Goal: Task Accomplishment & Management: Manage account settings

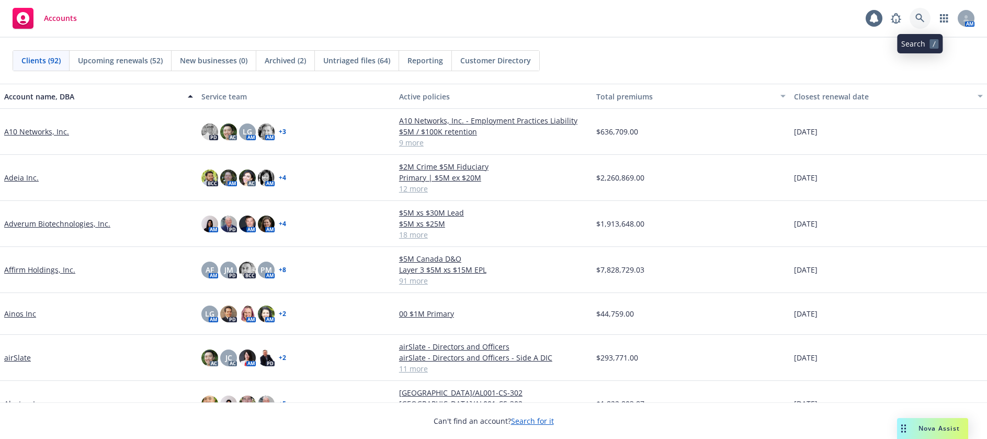
click at [918, 18] on icon at bounding box center [919, 18] width 9 height 9
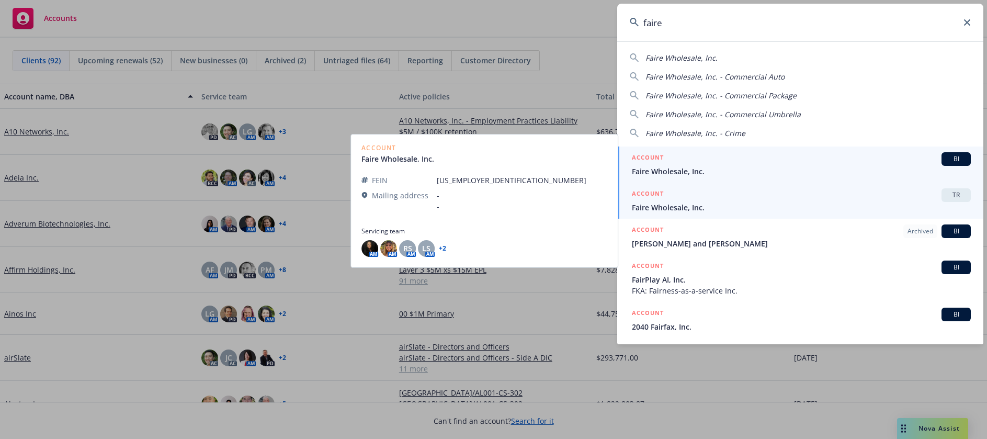
type input "faire"
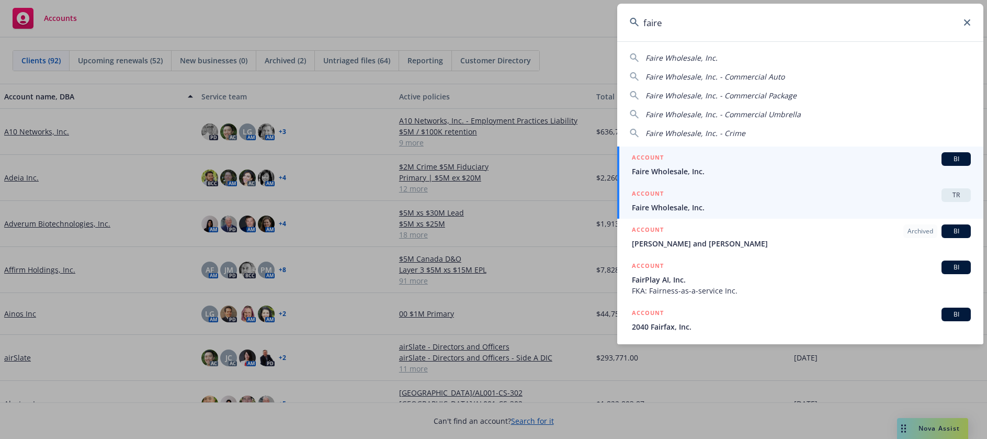
click at [651, 169] on span "Faire Wholesale, Inc." at bounding box center [801, 171] width 339 height 11
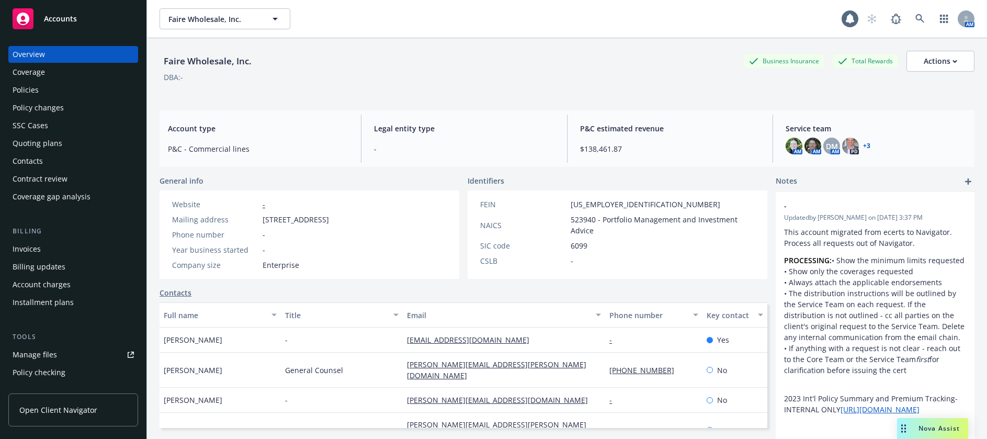
click at [20, 88] on div "Policies" at bounding box center [26, 90] width 26 height 17
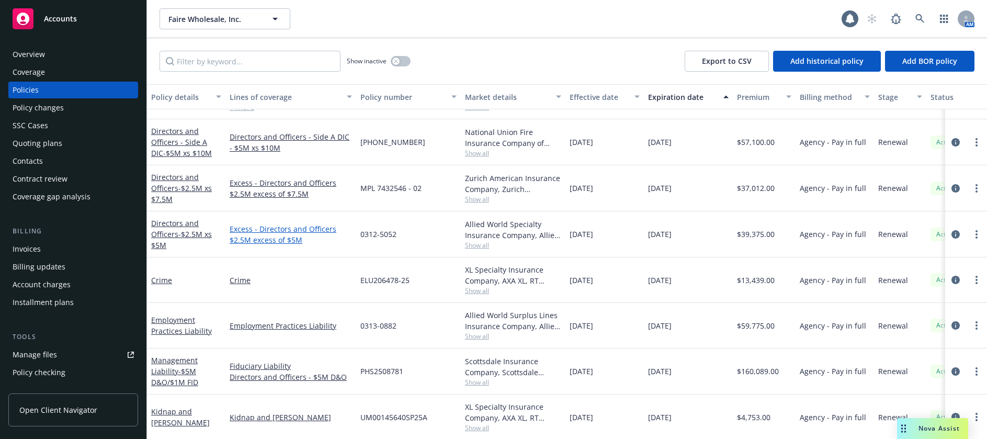
scroll to position [505, 0]
click at [155, 362] on link "Management Liability - $5M D&O/$1M FID" at bounding box center [174, 370] width 47 height 32
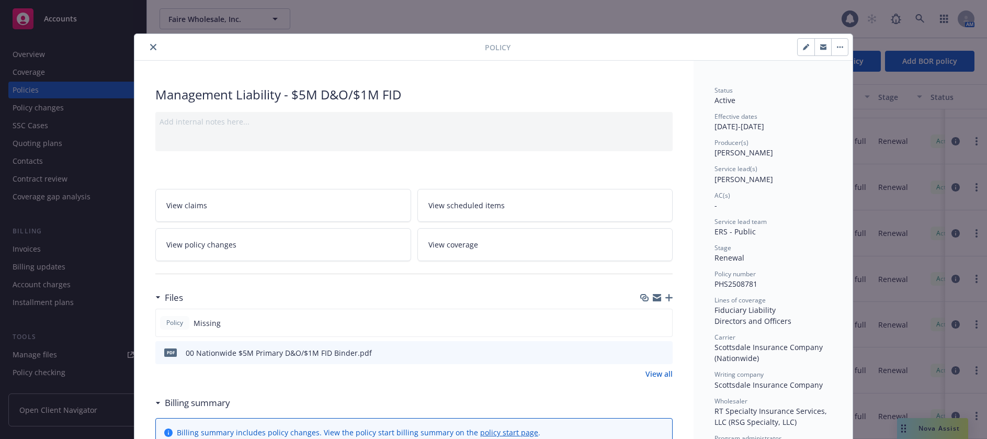
click at [666, 299] on icon "button" at bounding box center [668, 297] width 7 height 7
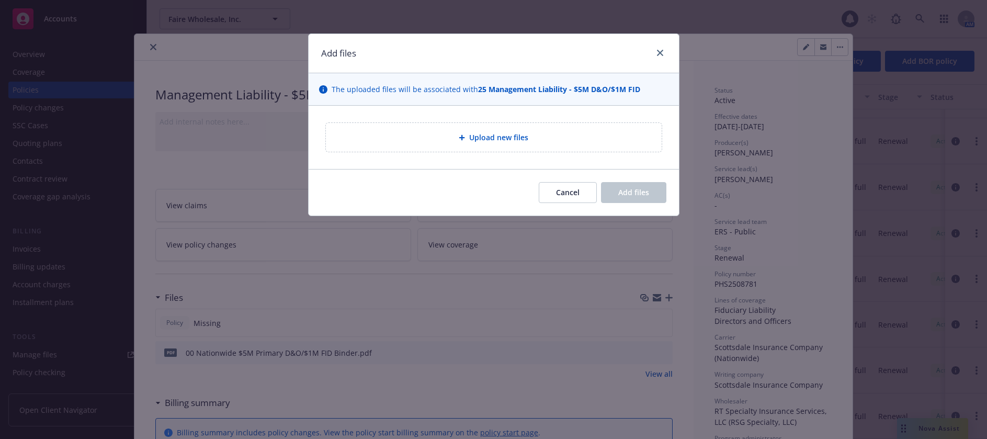
click at [514, 135] on span "Upload new files" at bounding box center [498, 137] width 59 height 11
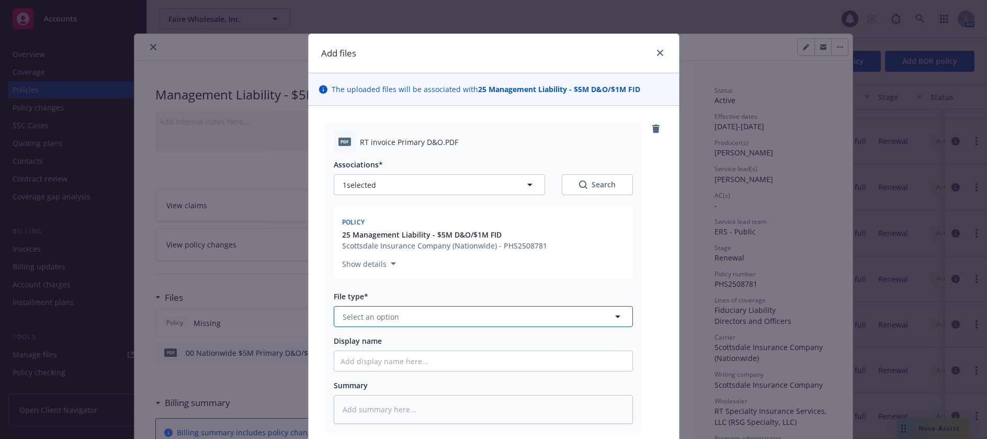
click at [382, 317] on span "Select an option" at bounding box center [371, 316] width 56 height 11
type input "inv"
click at [398, 373] on span "Invoice - Third Party" at bounding box center [381, 373] width 72 height 11
click at [401, 360] on input "Display name" at bounding box center [483, 361] width 298 height 20
type textarea "x"
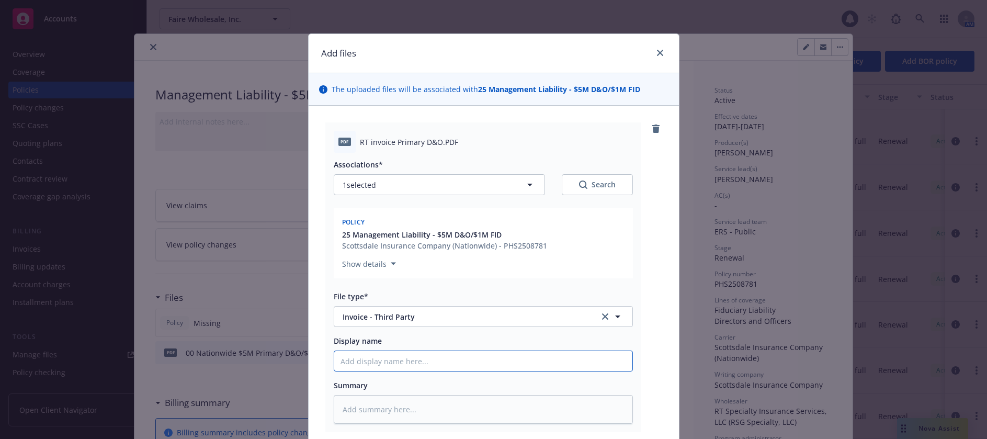
type input "0"
type textarea "x"
type input "00"
type textarea "x"
type input "00"
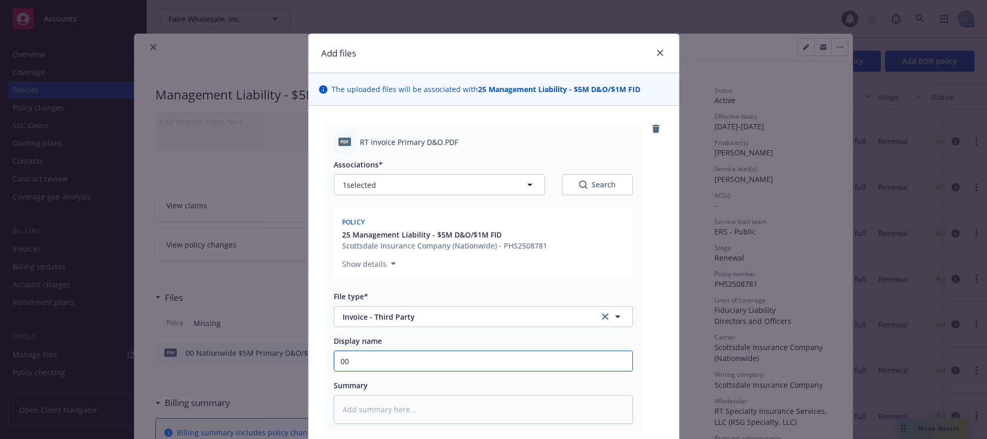
type textarea "x"
type input "00 N"
type textarea "x"
type input "00 Na"
type textarea "x"
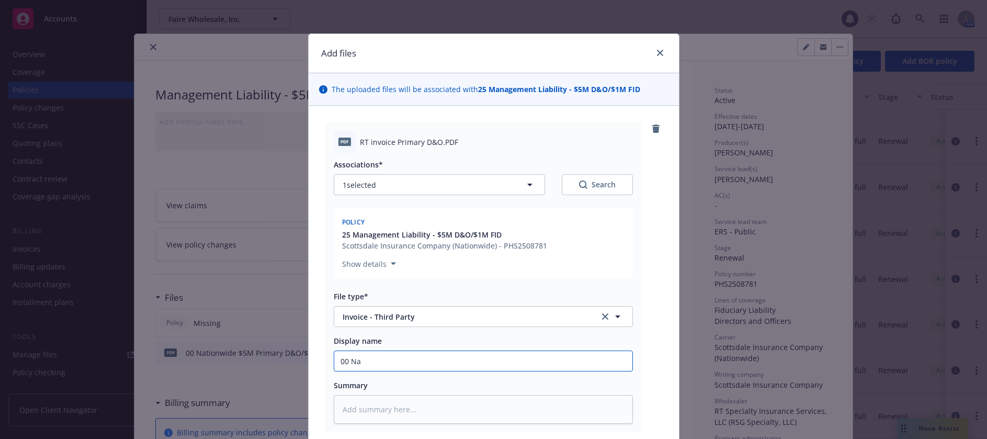
type input "00 Nat"
type textarea "x"
type input "00 Nati"
type textarea "x"
type input "00 Natio"
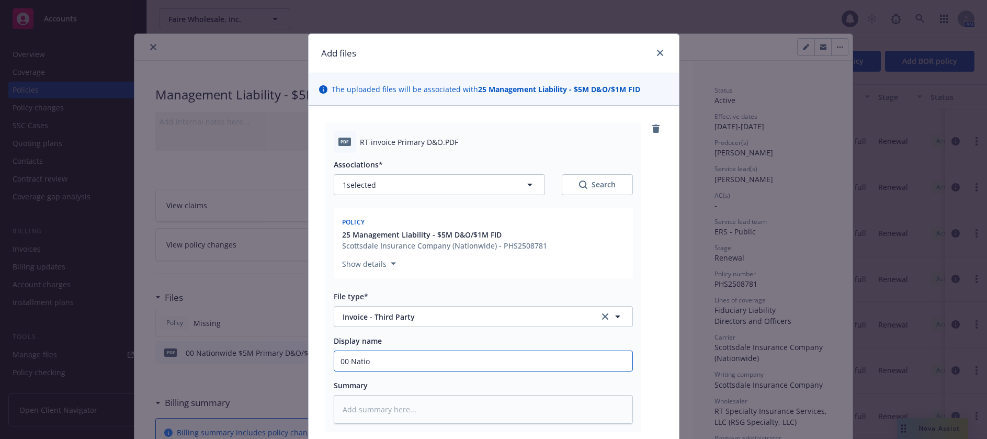
type textarea "x"
type input "00 Nation"
type textarea "x"
type input "00 Nationwi"
type textarea "x"
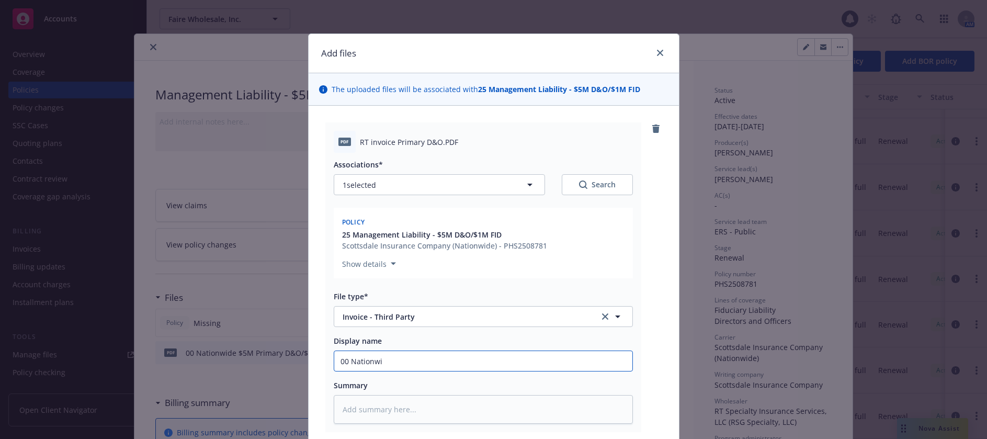
type input "00 Nationwid"
type textarea "x"
type input "00 Nationwide"
type textarea "x"
type input "00 Nationwide"
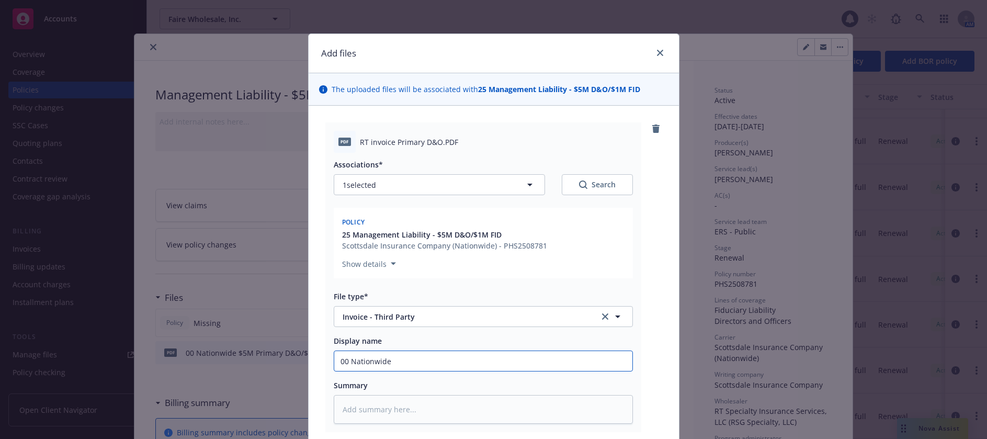
type textarea "x"
type input "00 Nationwide M"
type textarea "x"
type input "00 Nationwide ML"
type textarea "x"
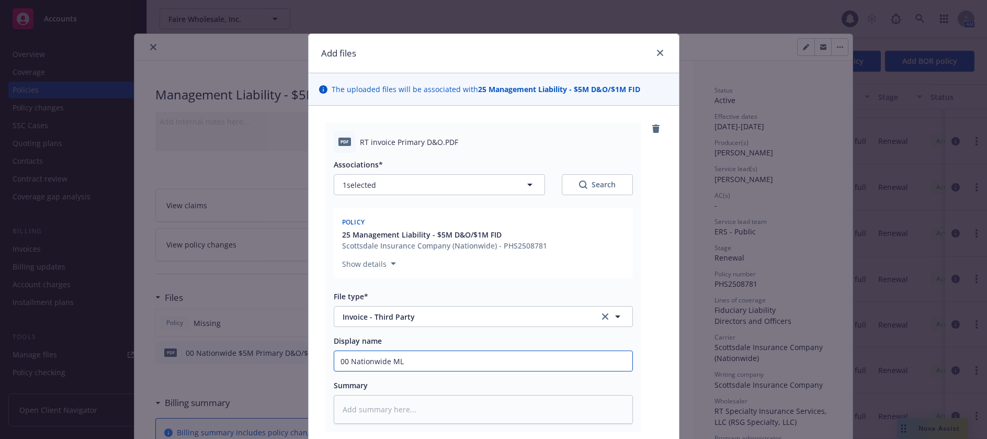
type input "00 Nationwide ML $"
type textarea "x"
type input "00 Nationwide ML $5"
type textarea "x"
type input "00 Nationwide ML $5M"
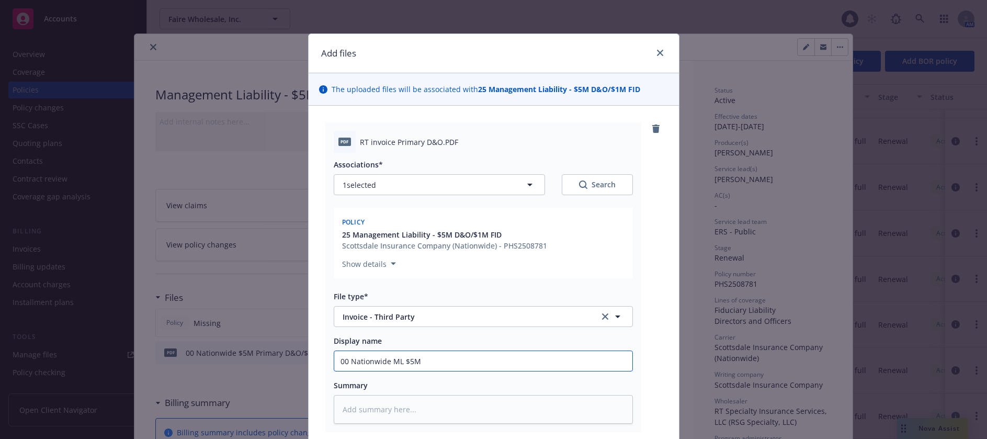
type textarea "x"
type input "00 Nationwide ML $5M"
type textarea "x"
type input "00 Nationwide ML $5M D"
type textarea "x"
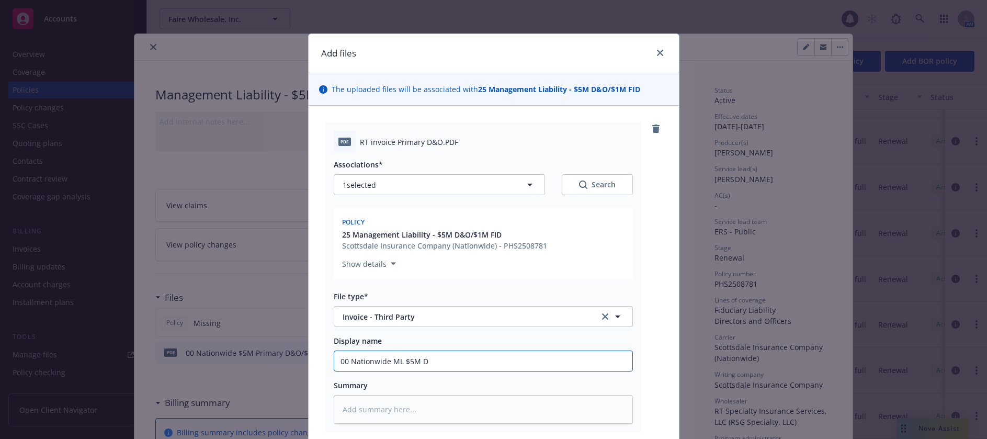
type input "00 Nationwide ML $5M D*"
type textarea "x"
type input "00 Nationwide ML $5M D"
type textarea "x"
type input "00 Nationwide ML $5M D&"
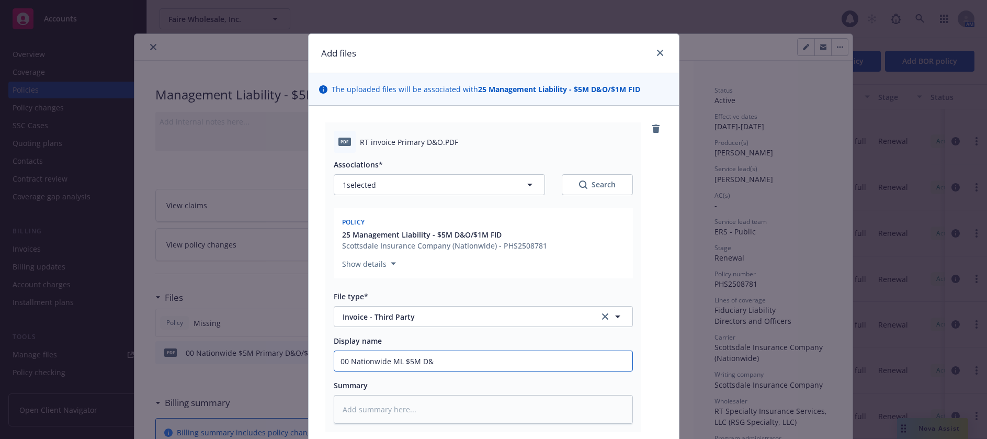
type textarea "x"
type input "00 Nationwide ML $5M D&O"
type textarea "x"
type input "00 Nationwide ML $5M D&O/"
type textarea "x"
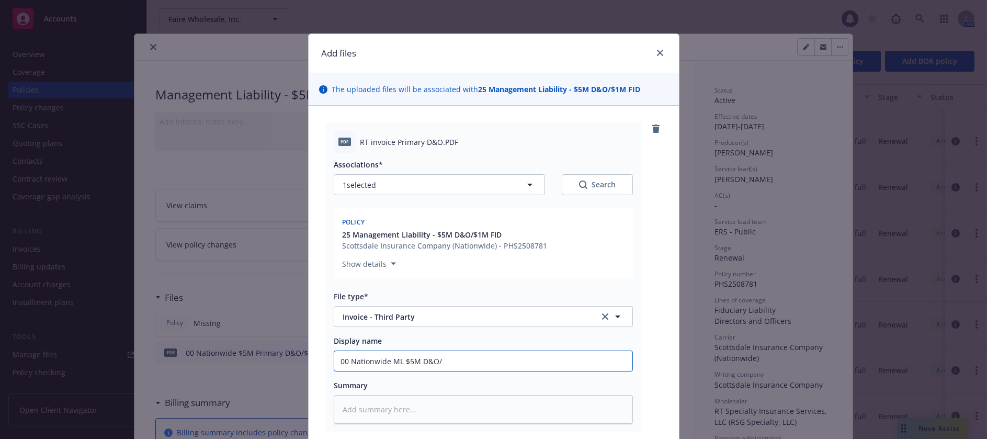
type input "00 Nationwide ML $5M D&O/$"
type textarea "x"
type input "00 Nationwide ML $5M D&O/$1"
type textarea "x"
type input "00 Nationwide ML $5M D&O/$1M"
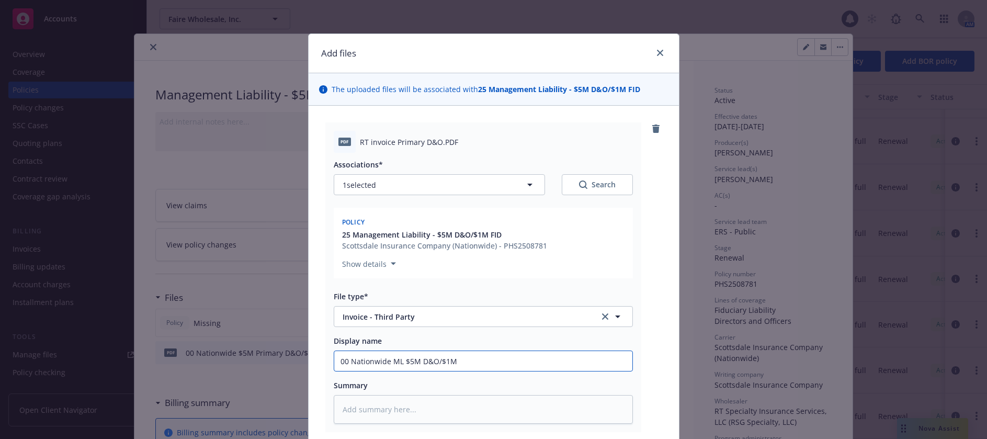
type textarea "x"
type input "00 Nationwide ML $5M D&O/$1M"
type textarea "x"
type input "00 Nationwide ML $5M D&O/$1M /"
type textarea "x"
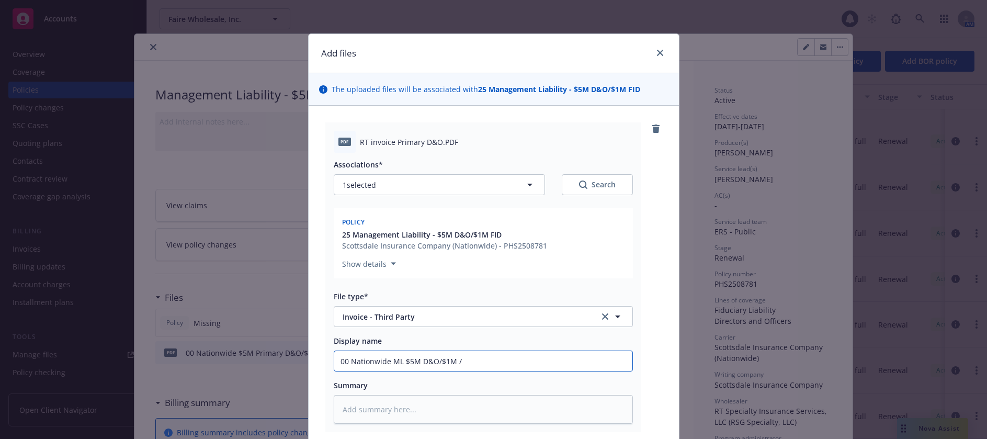
type input "00 Nationwide ML $5M D&O/$1M"
type textarea "x"
type input "00 Nationwide ML $5M D&O/$1M F"
type textarea "x"
type input "00 Nationwide ML $5M D&O/$1M FI"
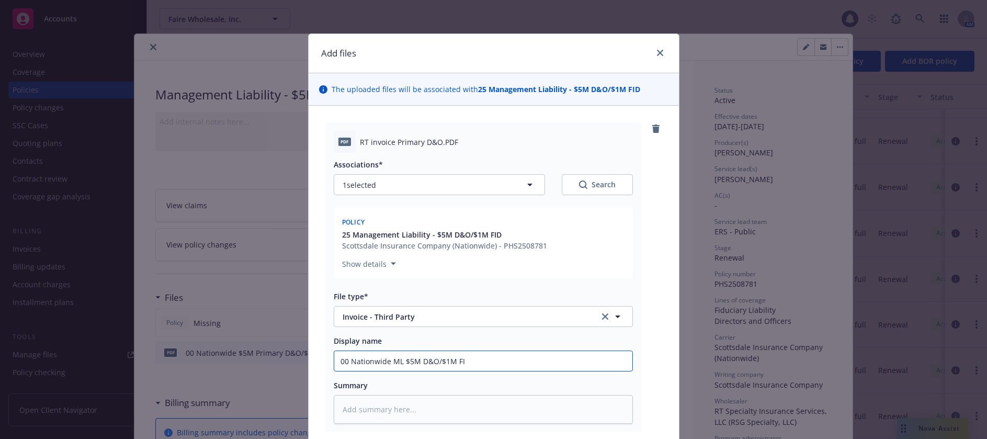
type textarea "x"
type input "00 Nationwide ML $5M D&O/$1M FID"
type textarea "x"
type input "00 Nationwide ML $5M D&O/$1M FID I"
type textarea "x"
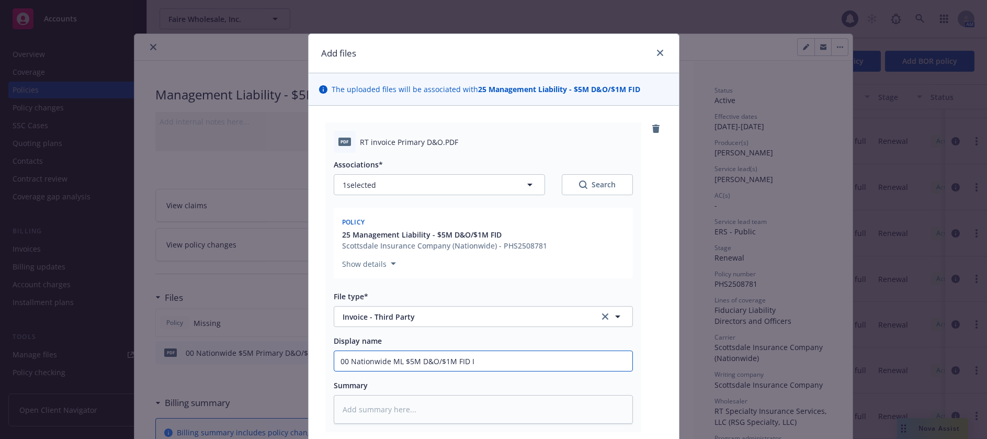
type input "00 Nationwide ML $5M D&O/$1M FID In"
type textarea "x"
type input "00 Nationwide ML $5M D&O/$1M FID Ino"
type textarea "x"
type input "00 Nationwide ML $5M D&O/$1M FID Inov"
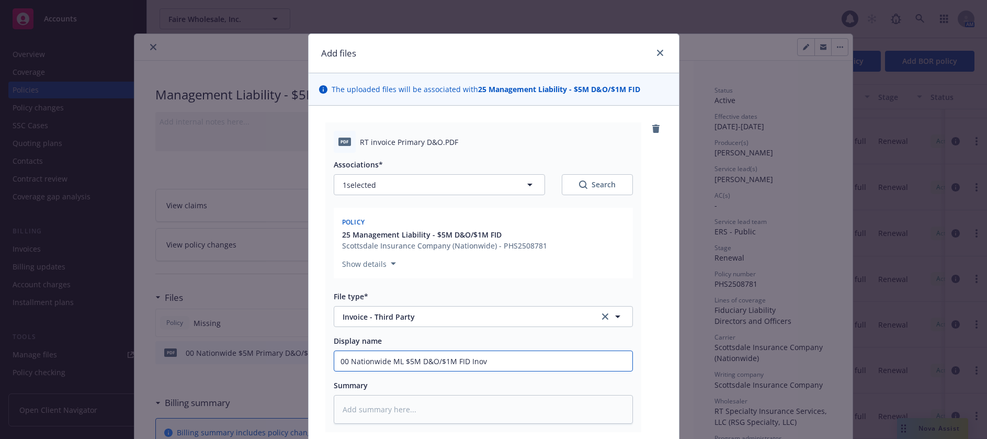
type textarea "x"
type input "00 Nationwide ML $5M D&O/$1M FID Ino"
type textarea "x"
type input "00 Nationwide ML $5M D&O/$1M FID In"
type textarea "x"
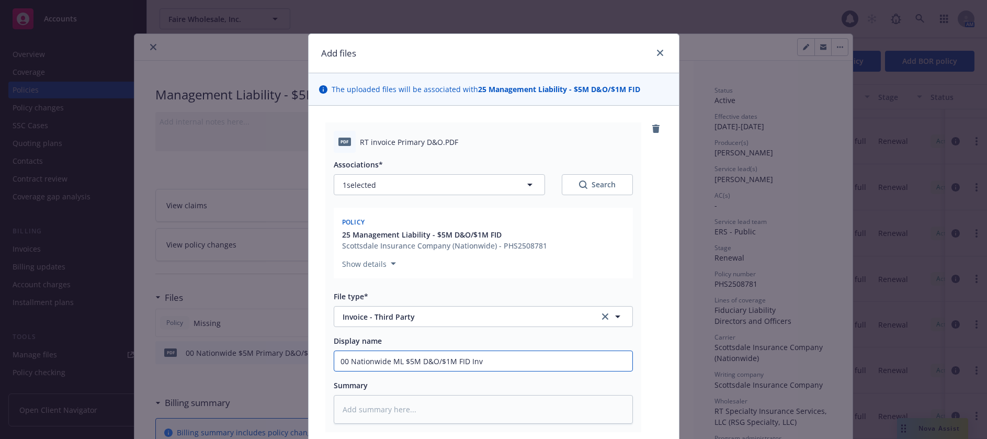
type input "00 Nationwide ML $5M D&O/$1M FID Invo"
type textarea "x"
type input "00 Nationwide ML $5M D&O/$1M FID Invoi"
type textarea "x"
type input "00 Nationwide ML $5M D&O/$1M FID Invoic"
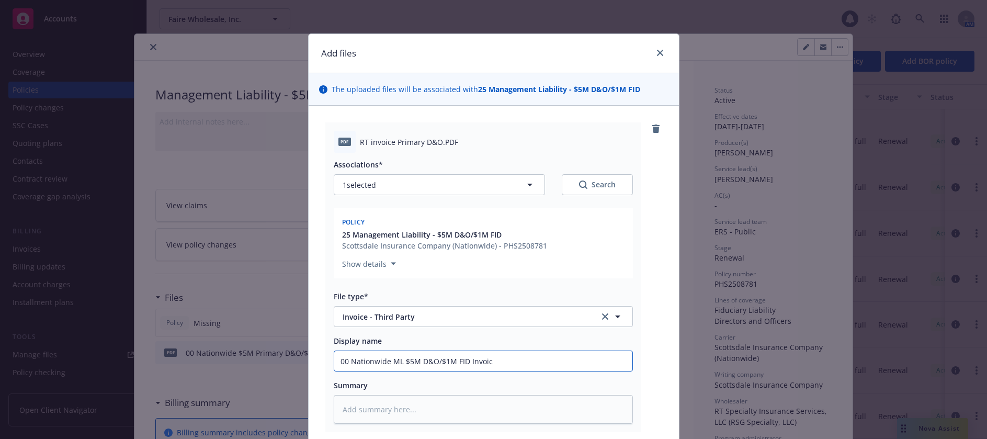
type textarea "x"
type input "00 Nationwide ML $5M D&O/$1M FID Invoice"
type textarea "x"
type input "00 Nationwide ML $5M D&O/$1M FID RInvoice"
type textarea "x"
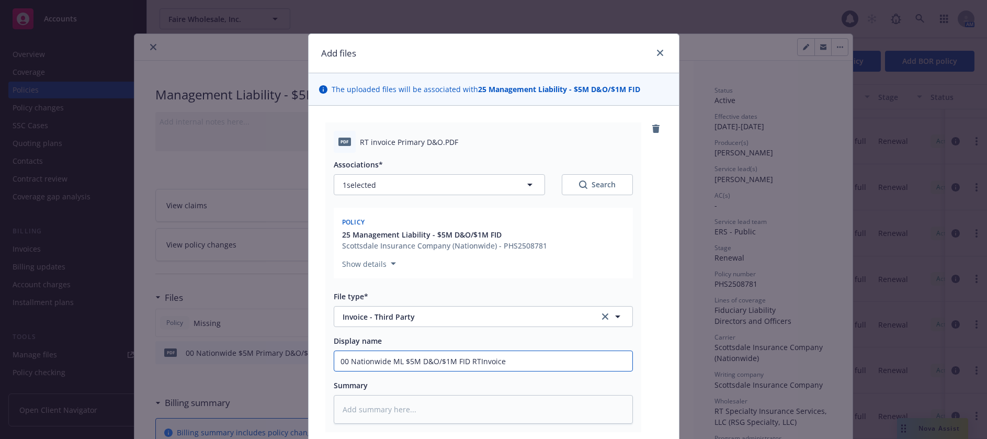
type input "00 Nationwide ML $5M D&O/$1M FID RT Invoice"
click at [418, 360] on input "00 Nationwide ML $5M D&O/$1M FID RT Invoice" at bounding box center [483, 361] width 298 height 20
type textarea "x"
type input "00 Nationwide ML $5M PD&O/$1M FID RT Invoice"
type textarea "x"
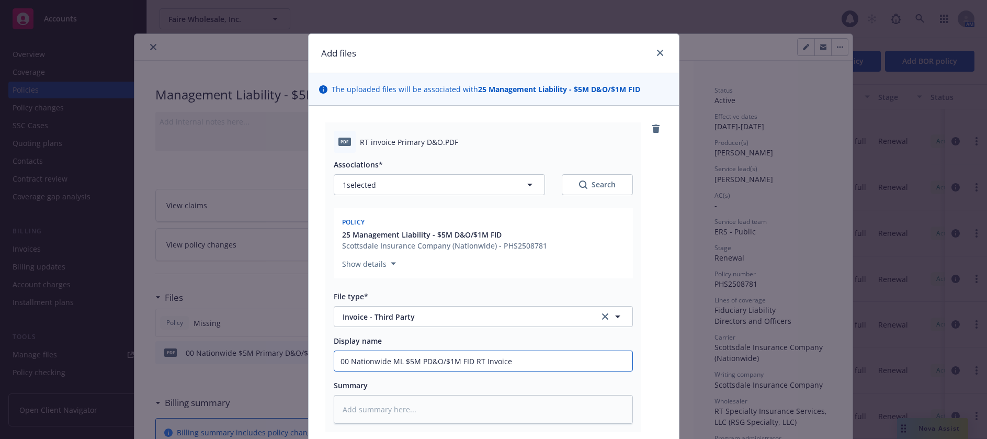
type input "00 Nationwide ML $5M PRD&O/$1M FID RT Invoice"
type textarea "x"
type input "00 Nationwide ML $5M PRiD&O/$1M FID RT Invoice"
type textarea "x"
type input "00 Nationwide ML $5M PRimD&O/$1M FID RT Invoice"
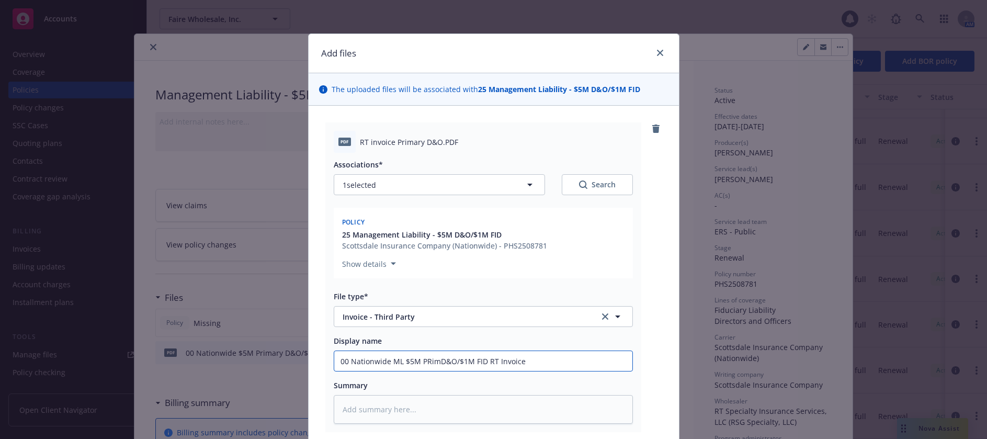
type textarea "x"
type input "00 Nationwide ML $5M PRimaD&O/$1M FID RT Invoice"
type textarea "x"
type input "00 Nationwide ML $5M PRimarD&O/$1M FID RT Invoice"
type textarea "x"
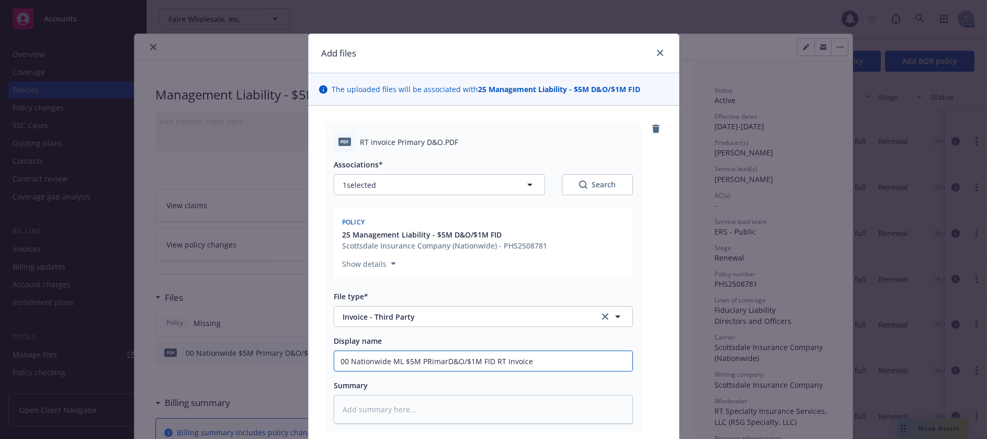
type input "00 Nationwide ML $5M PRimaryD&O/$1M FID RT Invoice"
type textarea "x"
type input "00 Nationwide ML $5M PRimary D&O/$1M FID RT Invoice"
type textarea "x"
type input "00 Nationwide ML $5M Pimary D&O/$1M FID RT Invoice"
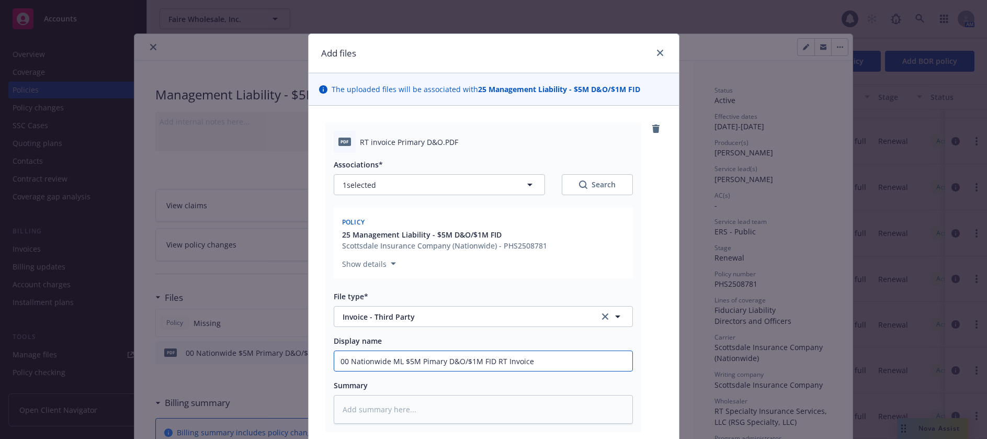
type textarea "x"
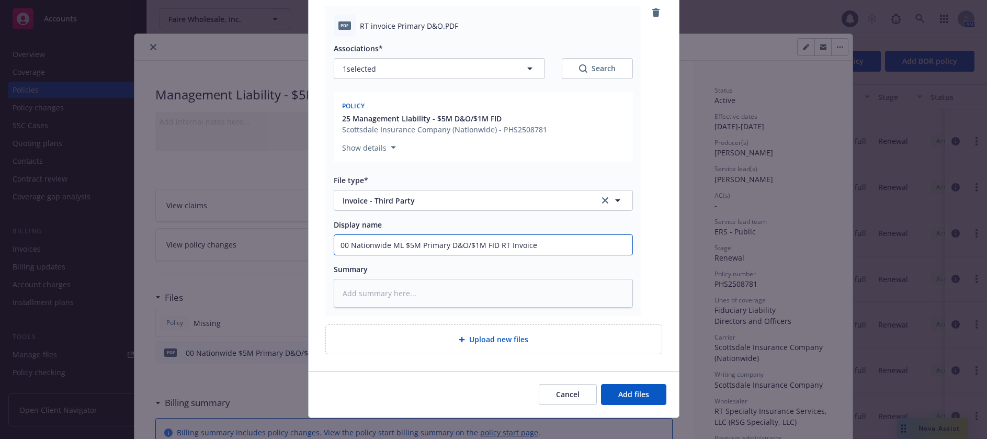
scroll to position [129, 0]
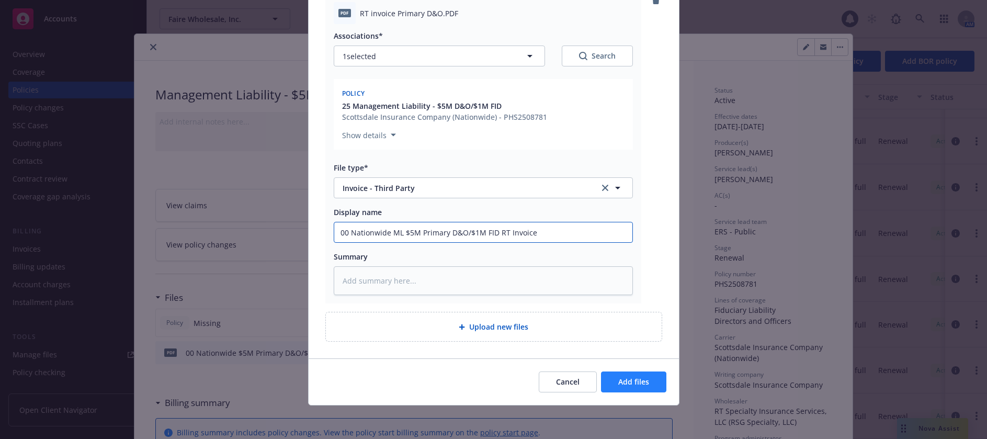
type input "00 Nationwide ML $5M Primary D&O/$1M FID RT Invoice"
click at [626, 382] on span "Add files" at bounding box center [633, 382] width 31 height 10
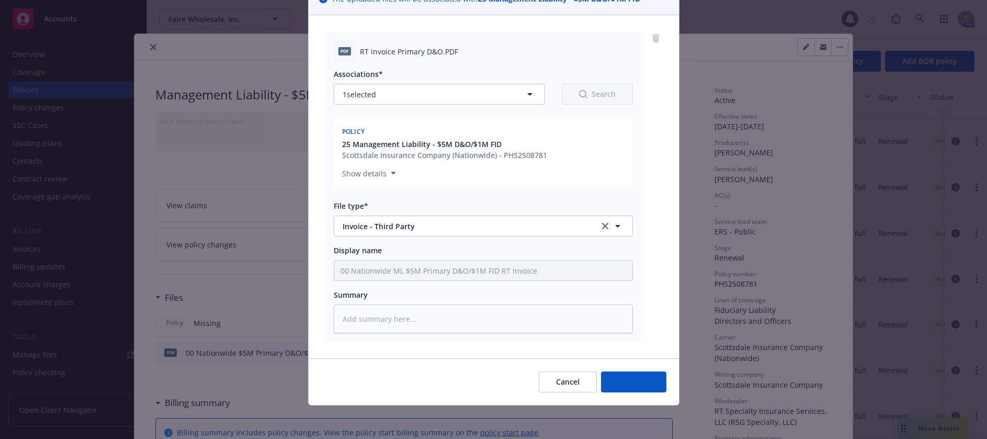
scroll to position [90, 0]
type textarea "x"
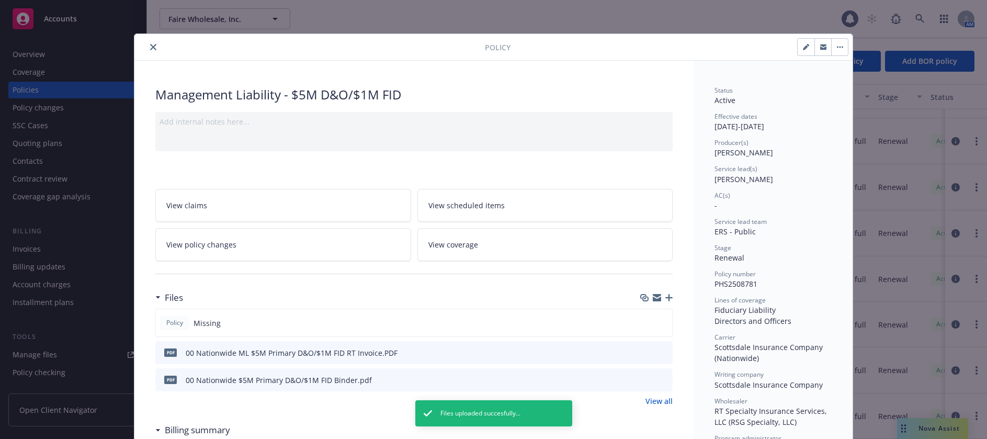
click at [149, 43] on button "close" at bounding box center [153, 47] width 13 height 13
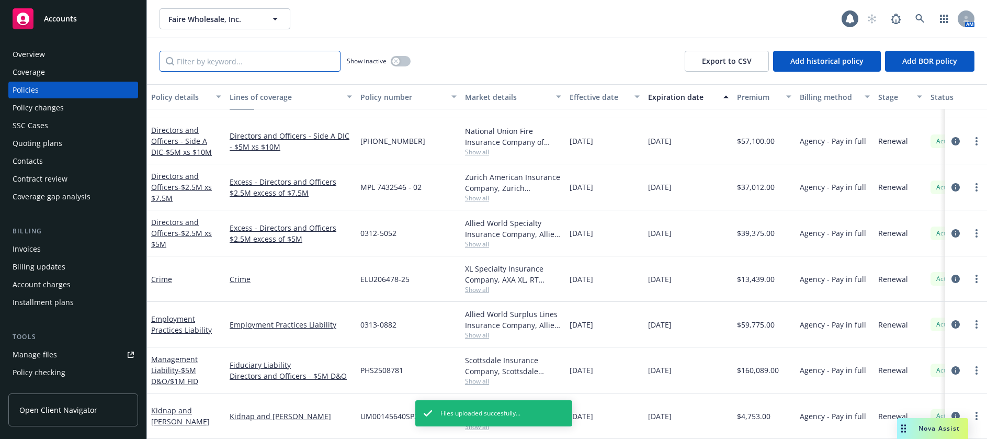
click at [209, 63] on input "Filter by keyword..." at bounding box center [250, 61] width 181 height 21
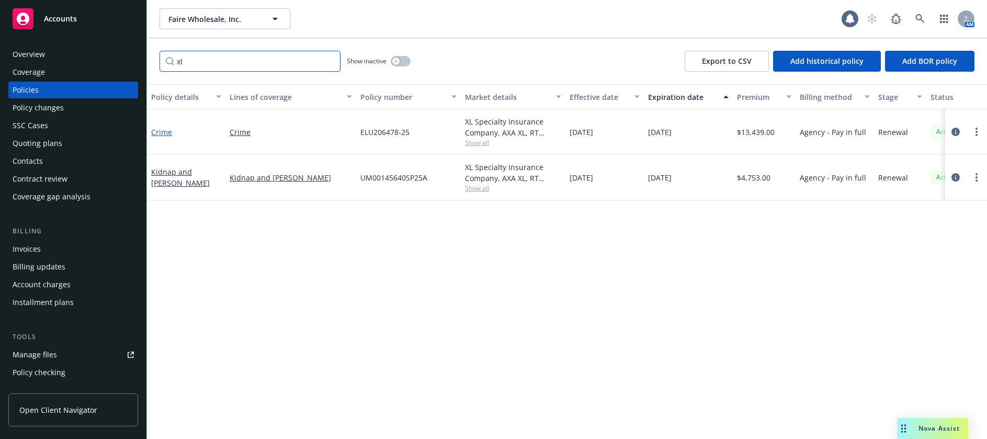
type input "xl"
click at [162, 134] on link "Crime" at bounding box center [161, 132] width 21 height 10
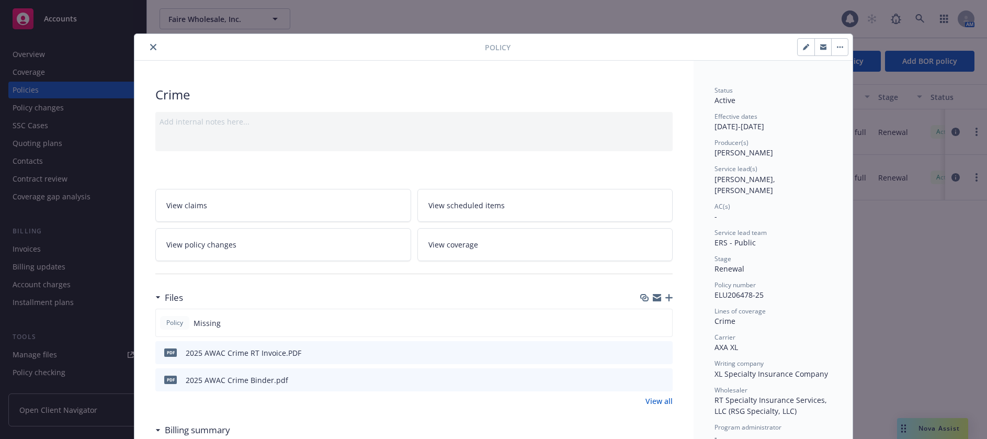
click at [665, 296] on icon "button" at bounding box center [668, 297] width 7 height 7
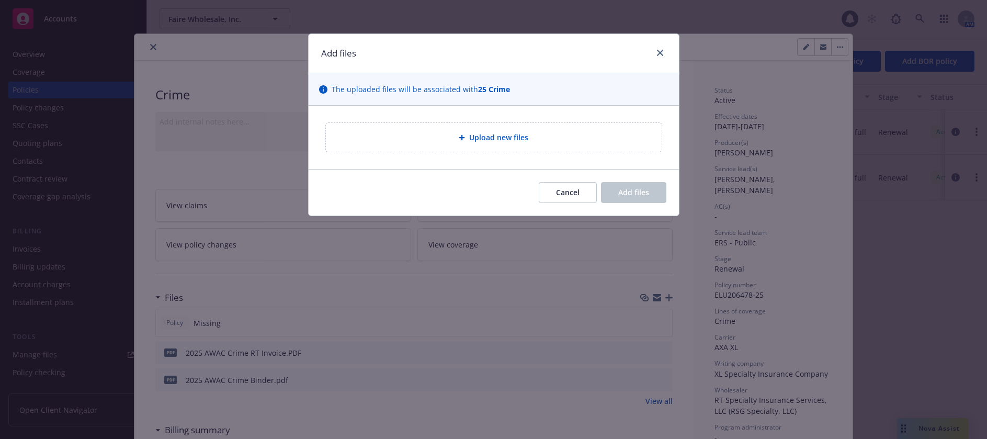
click at [519, 136] on span "Upload new files" at bounding box center [498, 137] width 59 height 11
type textarea "x"
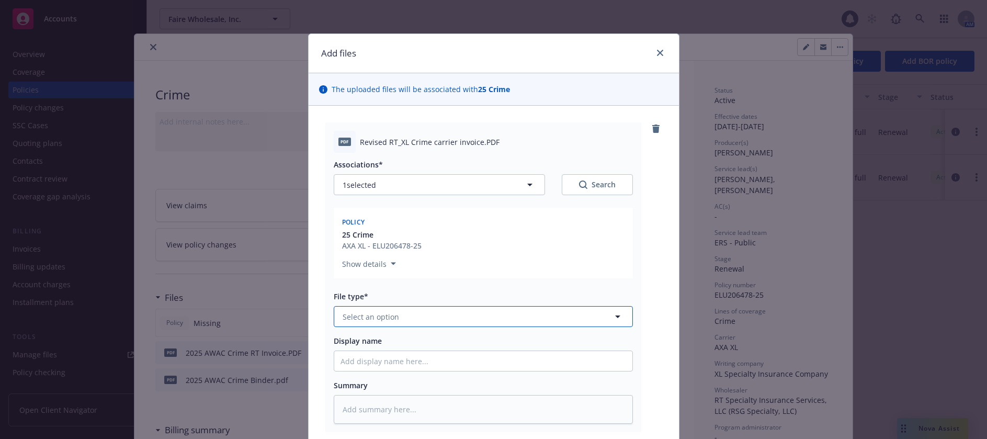
click at [381, 322] on span "Select an option" at bounding box center [371, 316] width 56 height 11
type input "inv"
click at [394, 375] on span "Invoice - Third Party" at bounding box center [381, 373] width 72 height 11
click at [402, 360] on input "Display name" at bounding box center [483, 361] width 298 height 20
type textarea "x"
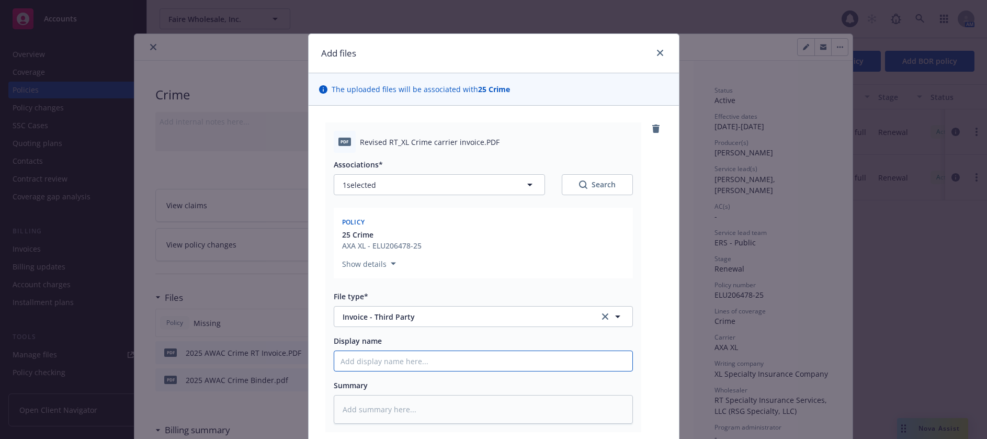
type input "2"
type textarea "x"
type input "20"
type textarea "x"
type input "202"
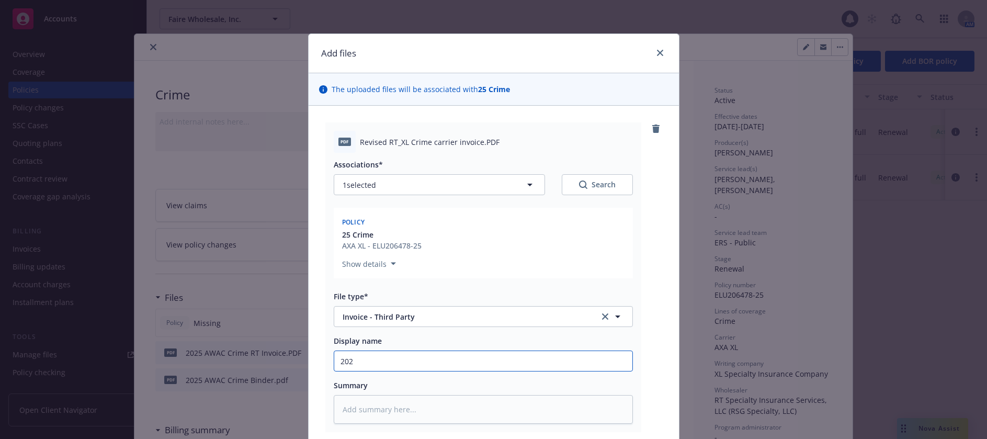
type textarea "x"
type input "2025"
type textarea "x"
type input "2025"
type textarea "x"
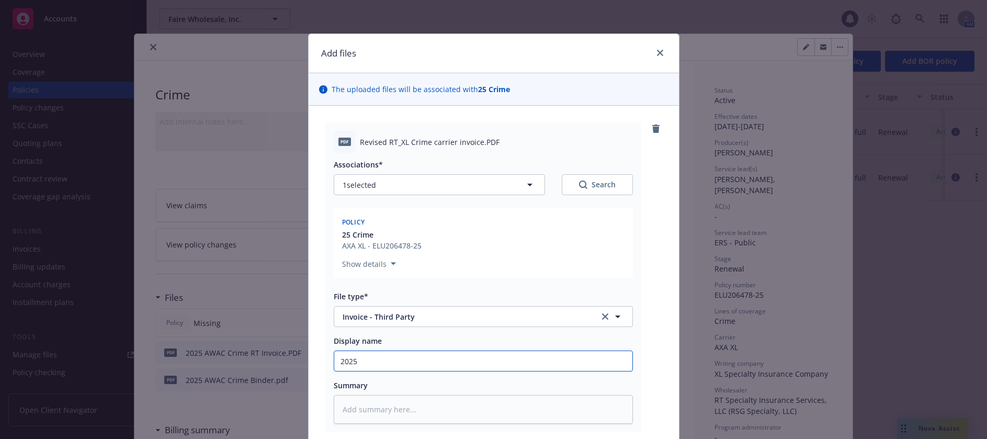
type input "2025 X"
type textarea "x"
type input "2025 XL"
type textarea "x"
type input "2025 XL"
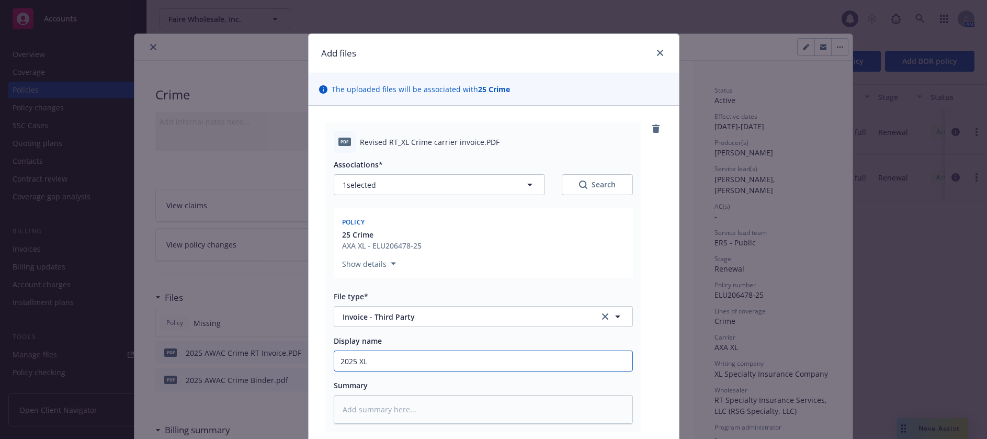
type textarea "x"
type input "2025 XL C"
type textarea "x"
type input "2025 XL Cr"
type textarea "x"
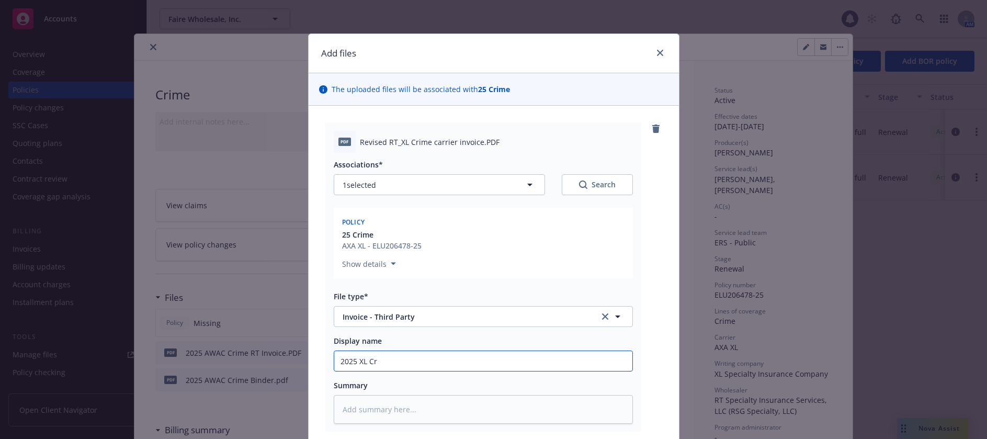
type input "2025 XL Cri"
type textarea "x"
type input "2025 XL [PERSON_NAME]"
type textarea "x"
type input "2025 XL Crime"
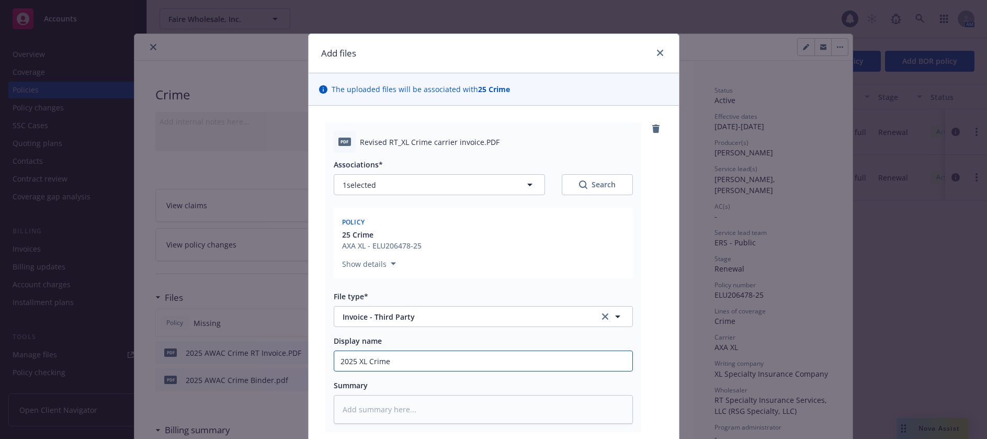
type textarea "x"
type input "2025 XL Crime"
type textarea "x"
type input "2025 XL Crime R"
type textarea "x"
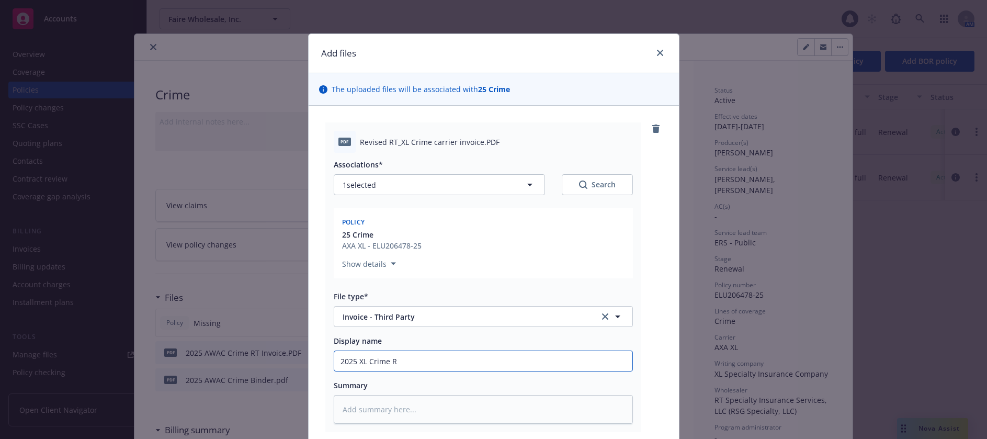
type input "2025 XL Crime RT"
type textarea "x"
type input "2025 XL Crime RT"
type textarea "x"
type input "2025 XL Crime RT I"
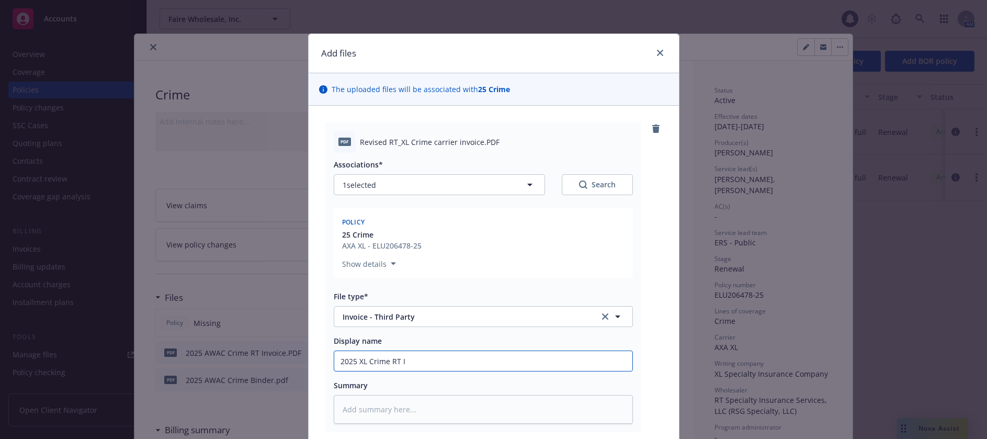
type textarea "x"
type input "2025 XL Crime RT In"
type textarea "x"
type input "2025 XL Crime RT Inv"
type textarea "x"
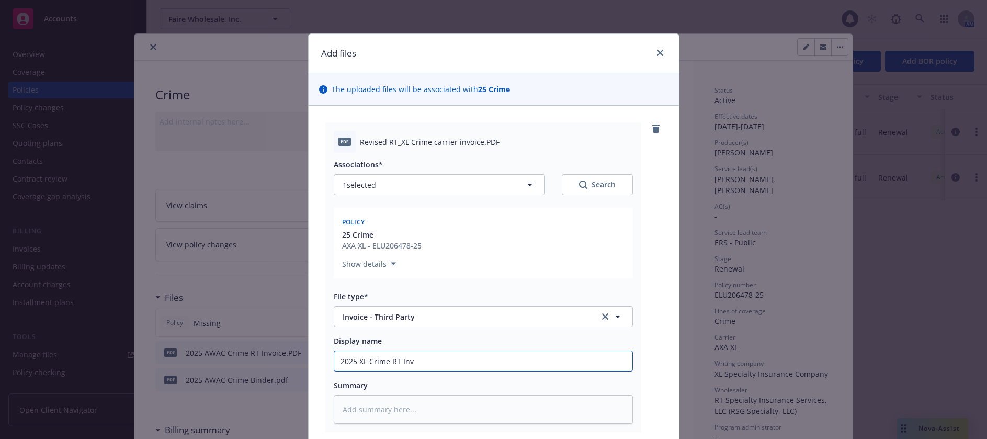
type input "2025 XL Crime RT Invo"
type textarea "x"
type input "2025 XL Crime RT Invoi"
type textarea "x"
type input "2025 XL Crime RT Invoic"
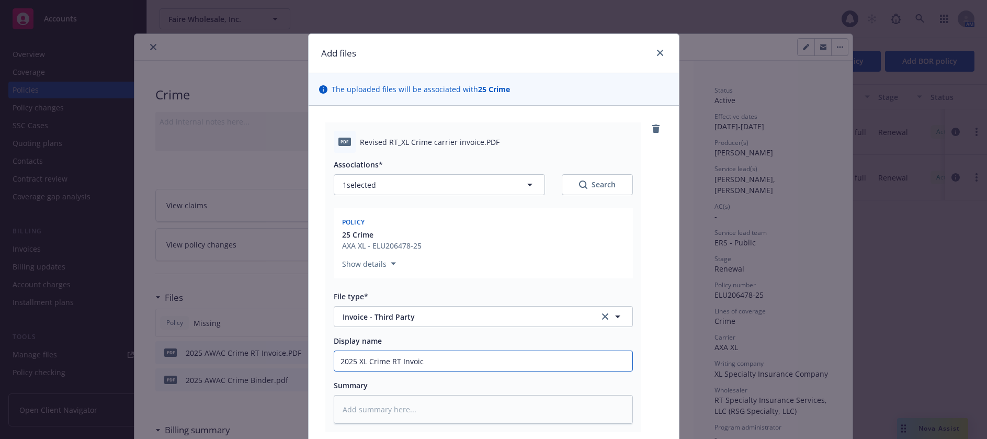
type textarea "x"
type input "2025 XL Crime RT Invoice"
type textarea "x"
type input "2025 XL Crime RT Invoice"
type textarea "x"
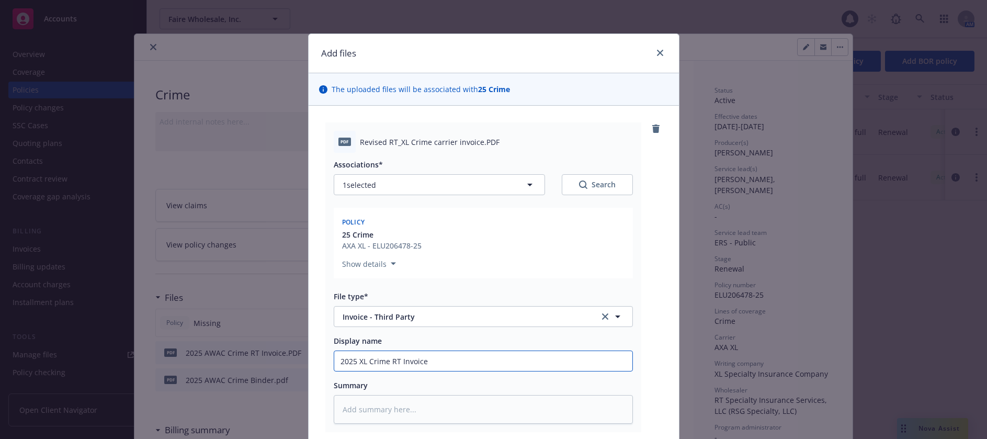
type input "2025 XL Crime RT Invoice v"
type textarea "x"
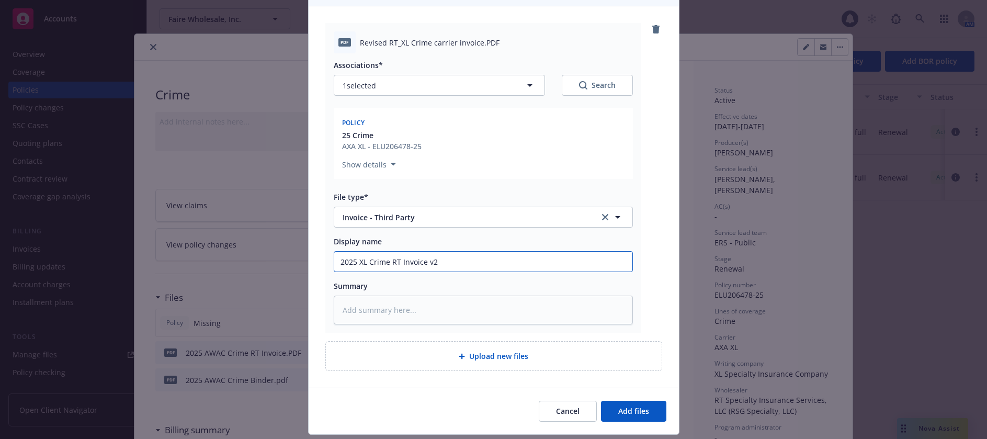
scroll to position [129, 0]
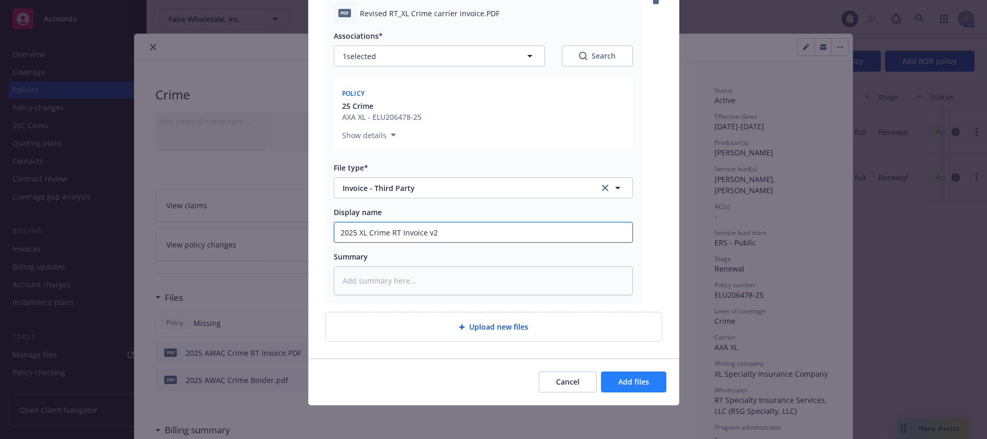
type input "2025 XL Crime RT Invoice v2"
click at [624, 384] on span "Add files" at bounding box center [633, 382] width 31 height 10
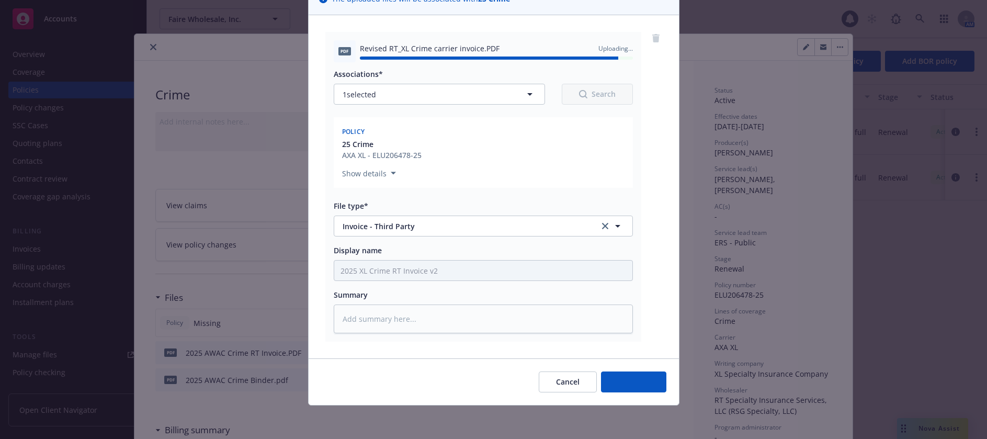
type textarea "x"
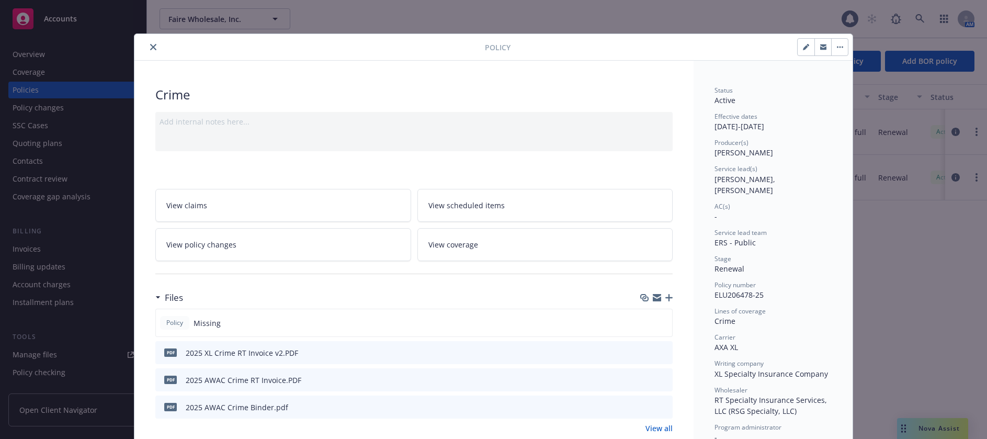
click at [150, 45] on icon "close" at bounding box center [153, 47] width 6 height 6
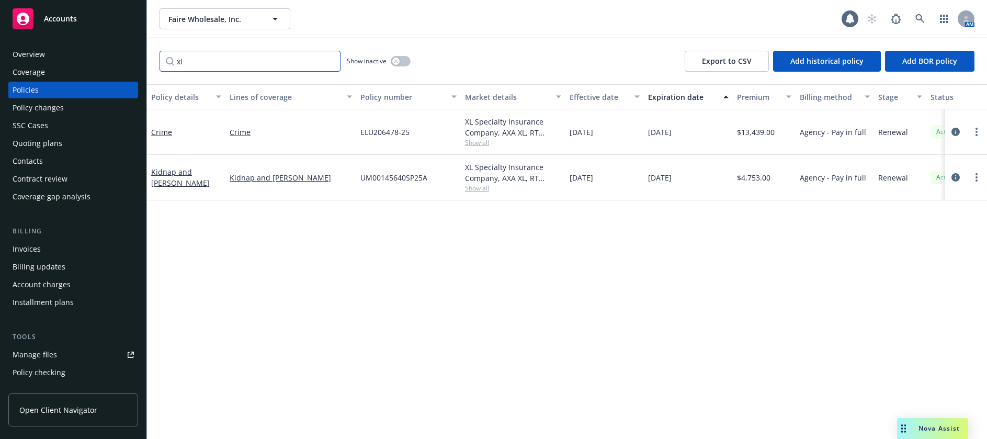
click at [206, 60] on input "xl" at bounding box center [250, 61] width 181 height 21
type input "x"
type input "a"
